Goal: Information Seeking & Learning: Learn about a topic

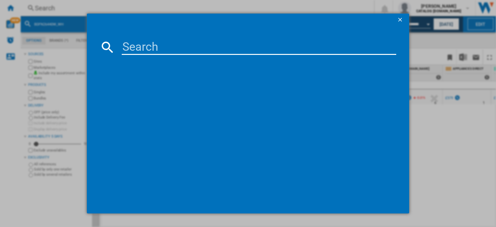
click at [131, 47] on input at bounding box center [259, 47] width 275 height 16
type input "HTE5Vcb"
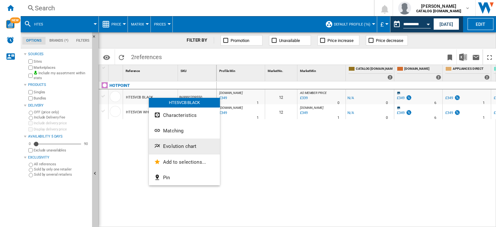
click at [181, 147] on span "Evolution chart" at bounding box center [179, 146] width 33 height 6
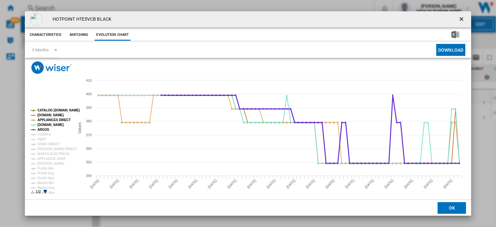
click at [47, 133] on tspan "CURRYS" at bounding box center [44, 135] width 14 height 4
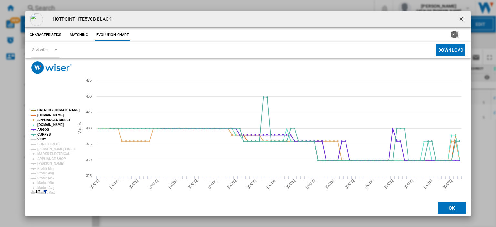
click at [40, 140] on tspan "VERY" at bounding box center [41, 140] width 9 height 4
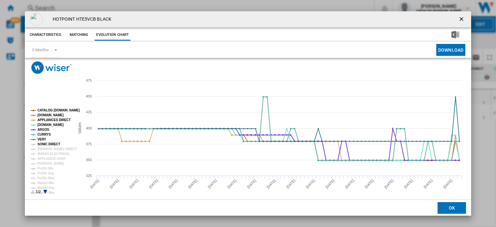
click at [42, 144] on tspan "SONIC DIRECT" at bounding box center [48, 144] width 23 height 4
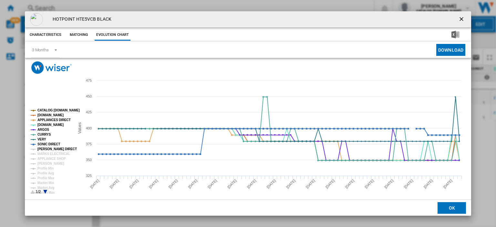
click at [44, 149] on tspan "[PERSON_NAME] DIRECT" at bounding box center [56, 149] width 39 height 4
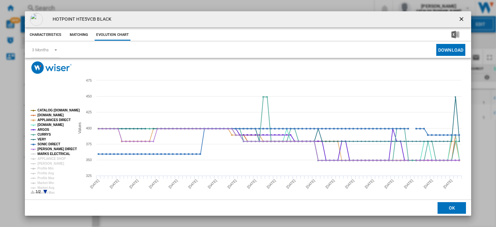
click at [45, 155] on tspan "MARKS ELECTRICAL" at bounding box center [53, 154] width 33 height 4
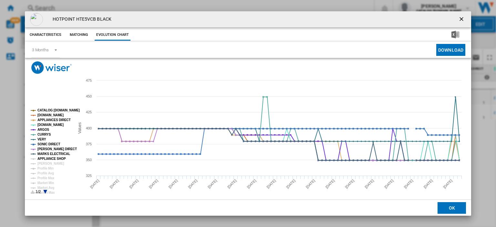
click at [45, 159] on tspan "APPLIANCE SHOP" at bounding box center [51, 159] width 28 height 4
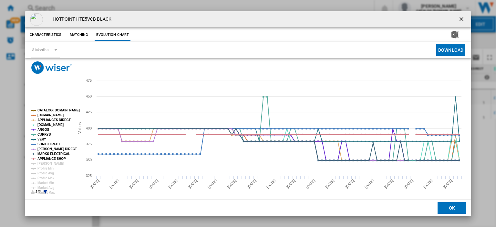
click at [459, 16] on ng-md-icon "getI18NText('BUTTONS.CLOSE_DIALOG')" at bounding box center [462, 20] width 8 height 8
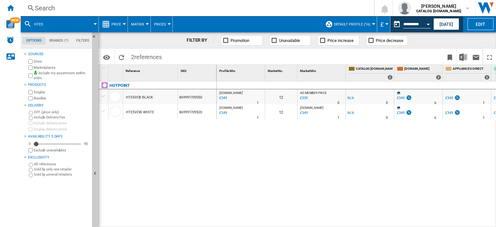
click at [52, 8] on div "Search" at bounding box center [196, 8] width 322 height 9
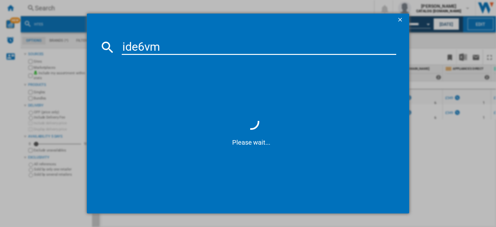
type input "ide6vmw"
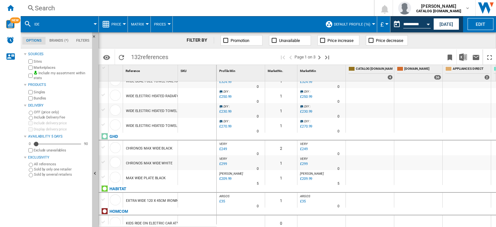
scroll to position [709, 0]
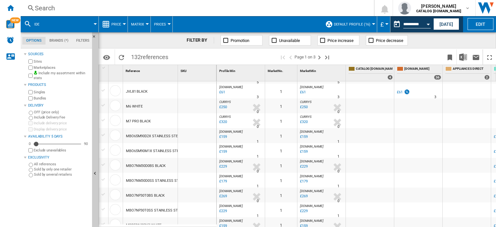
click at [41, 22] on button "ide" at bounding box center [40, 24] width 12 height 16
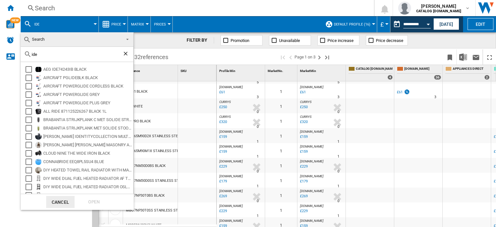
click at [45, 8] on md-backdrop at bounding box center [248, 113] width 496 height 227
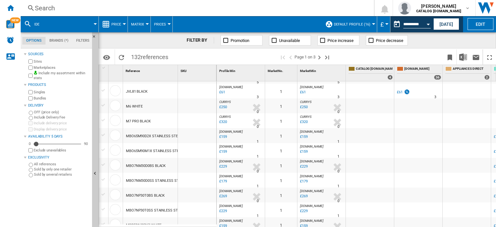
click at [48, 7] on div "Search" at bounding box center [196, 8] width 322 height 9
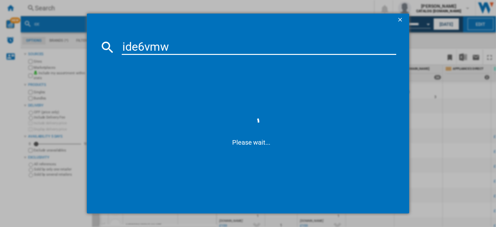
type input "ide6vmw"
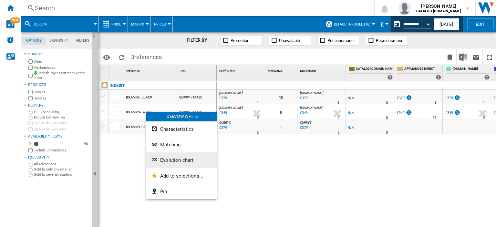
click at [174, 160] on span "Evolution chart" at bounding box center [176, 160] width 33 height 6
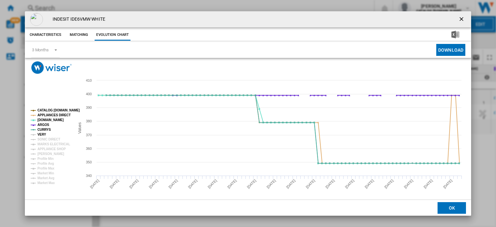
click at [40, 135] on tspan "VERY" at bounding box center [41, 135] width 9 height 4
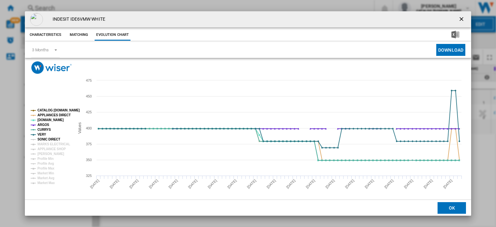
click at [41, 139] on tspan "SONIC DIRECT" at bounding box center [48, 140] width 23 height 4
click at [43, 145] on tspan "MARKS ELECTRICAL" at bounding box center [53, 144] width 33 height 4
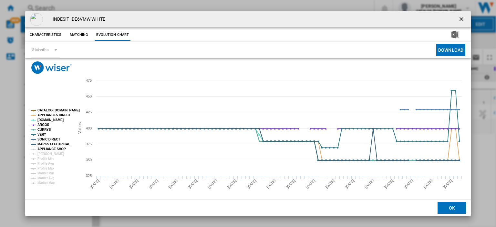
click at [44, 149] on tspan "APPLIANCE SHOP" at bounding box center [51, 149] width 28 height 4
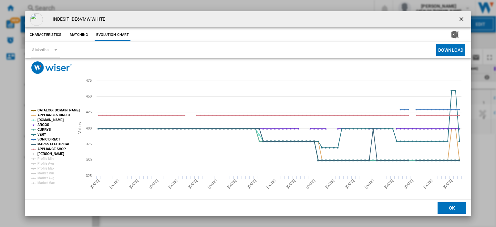
click at [45, 153] on tspan "[PERSON_NAME]" at bounding box center [50, 154] width 27 height 4
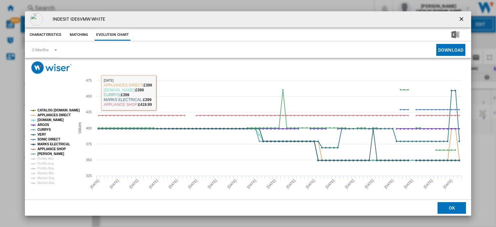
click at [459, 18] on ng-md-icon "getI18NText('BUTTONS.CLOSE_DIALOG')" at bounding box center [462, 20] width 8 height 8
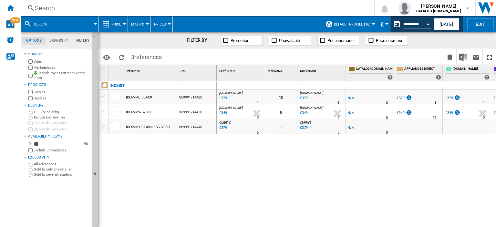
click at [53, 8] on div "Search" at bounding box center [196, 8] width 322 height 9
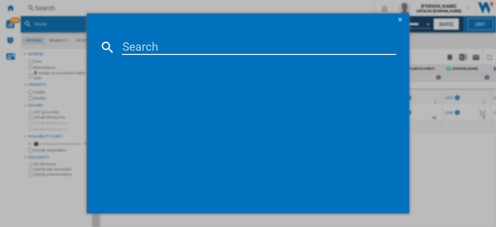
click at [131, 44] on input at bounding box center [259, 47] width 275 height 16
type input "ITG6GB"
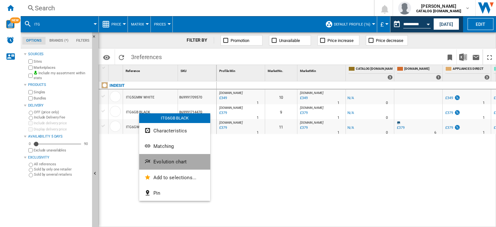
click at [164, 165] on button "Evolution chart" at bounding box center [174, 162] width 71 height 16
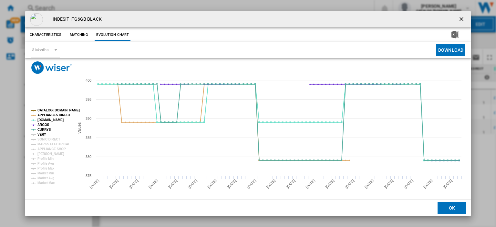
click at [45, 135] on tspan "VERY" at bounding box center [41, 135] width 9 height 4
click at [44, 140] on tspan "SONIC DIRECT" at bounding box center [48, 140] width 23 height 4
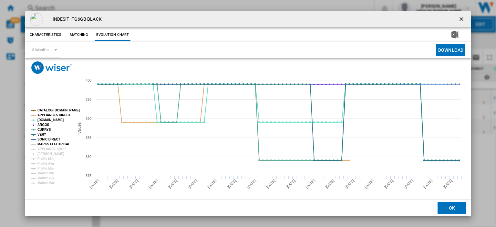
click at [44, 145] on tspan "MARKS ELECTRICAL" at bounding box center [53, 144] width 33 height 4
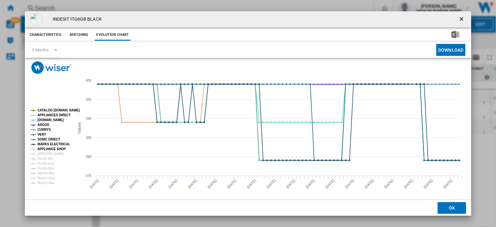
click at [44, 149] on tspan "APPLIANCE SHOP" at bounding box center [51, 149] width 28 height 4
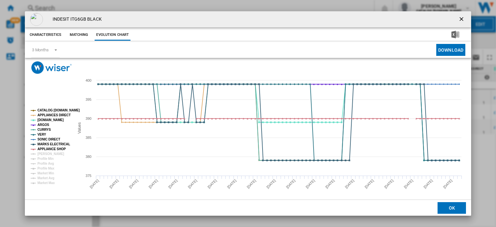
click at [458, 19] on ng-md-icon "getI18NText('BUTTONS.CLOSE_DIALOG')" at bounding box center [462, 20] width 8 height 8
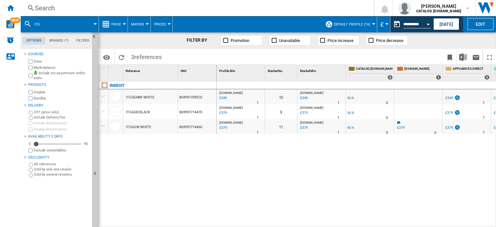
click at [53, 10] on div "Search" at bounding box center [196, 8] width 322 height 9
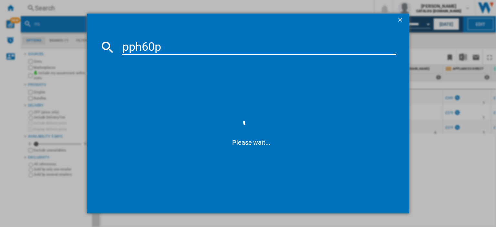
type input "pph60pf"
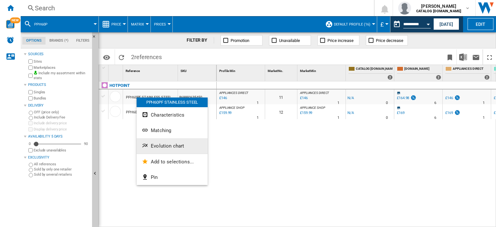
click at [172, 145] on span "Evolution chart" at bounding box center [167, 146] width 33 height 6
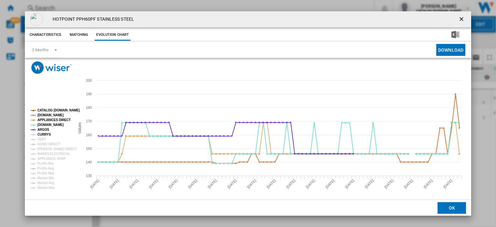
click at [46, 133] on tspan "CURRYS" at bounding box center [44, 135] width 14 height 4
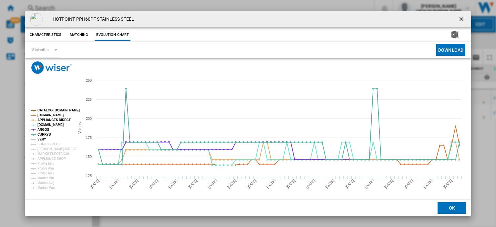
click at [41, 140] on tspan "VERY" at bounding box center [41, 140] width 9 height 4
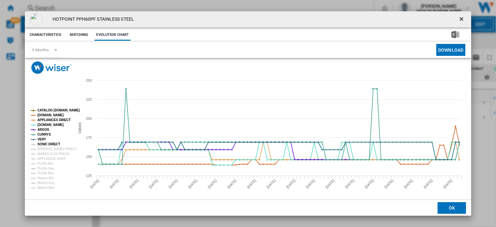
click at [41, 144] on tspan "SONIC DIRECT" at bounding box center [48, 144] width 23 height 4
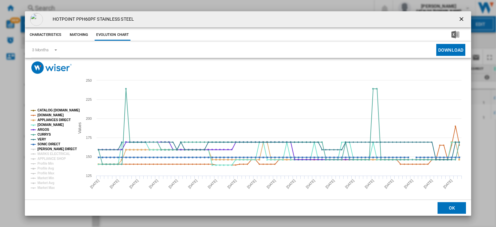
click at [43, 147] on tspan "[PERSON_NAME] DIRECT" at bounding box center [56, 149] width 39 height 4
click at [44, 154] on tspan "MARKS ELECTRICAL" at bounding box center [53, 154] width 33 height 4
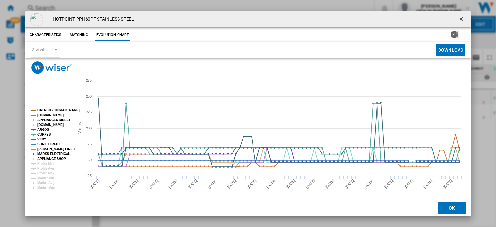
click at [46, 160] on tspan "APPLIANCE SHOP" at bounding box center [51, 159] width 28 height 4
